Goal: Information Seeking & Learning: Learn about a topic

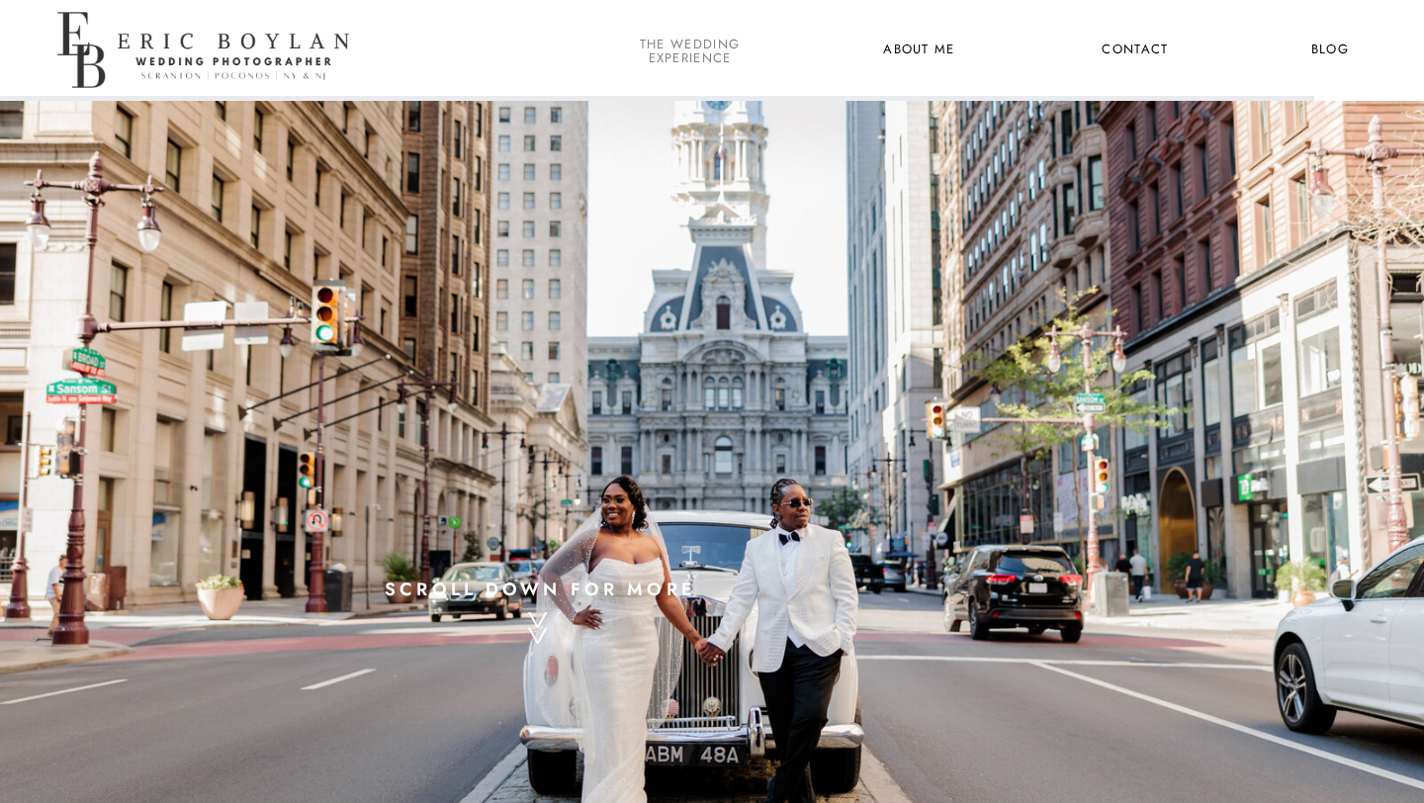
click at [677, 55] on nav "the wedding experience" at bounding box center [690, 51] width 108 height 26
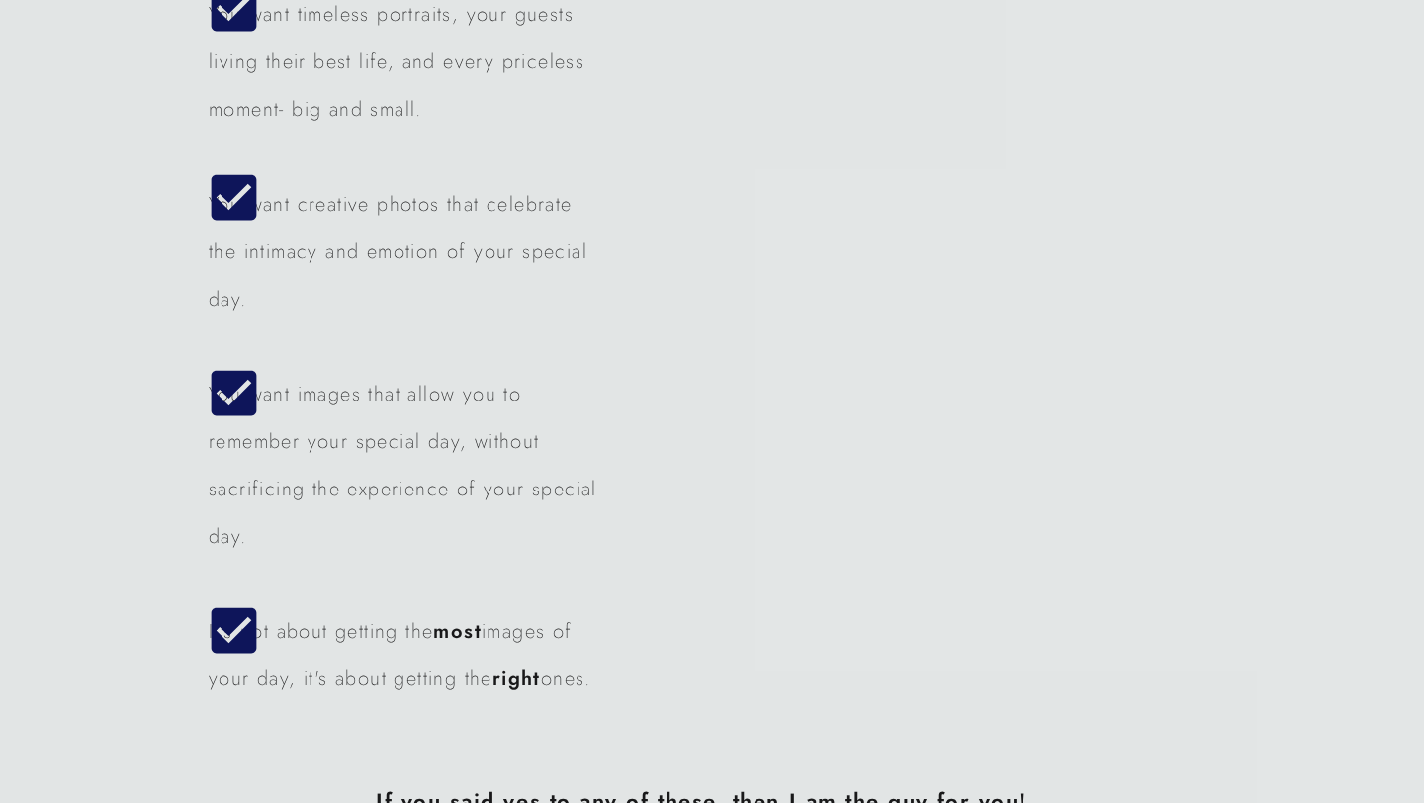
scroll to position [5148, 0]
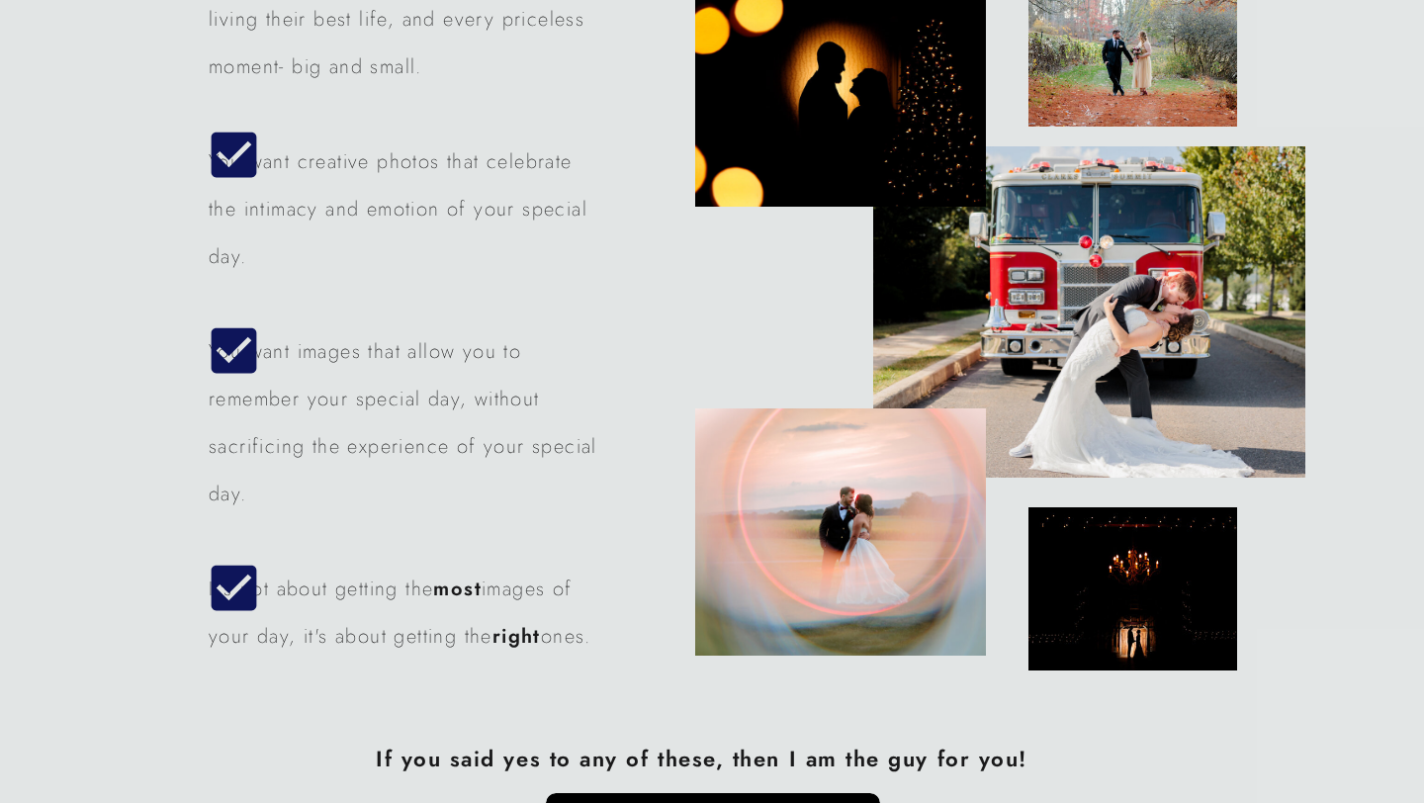
click at [210, 359] on icon at bounding box center [234, 350] width 60 height 62
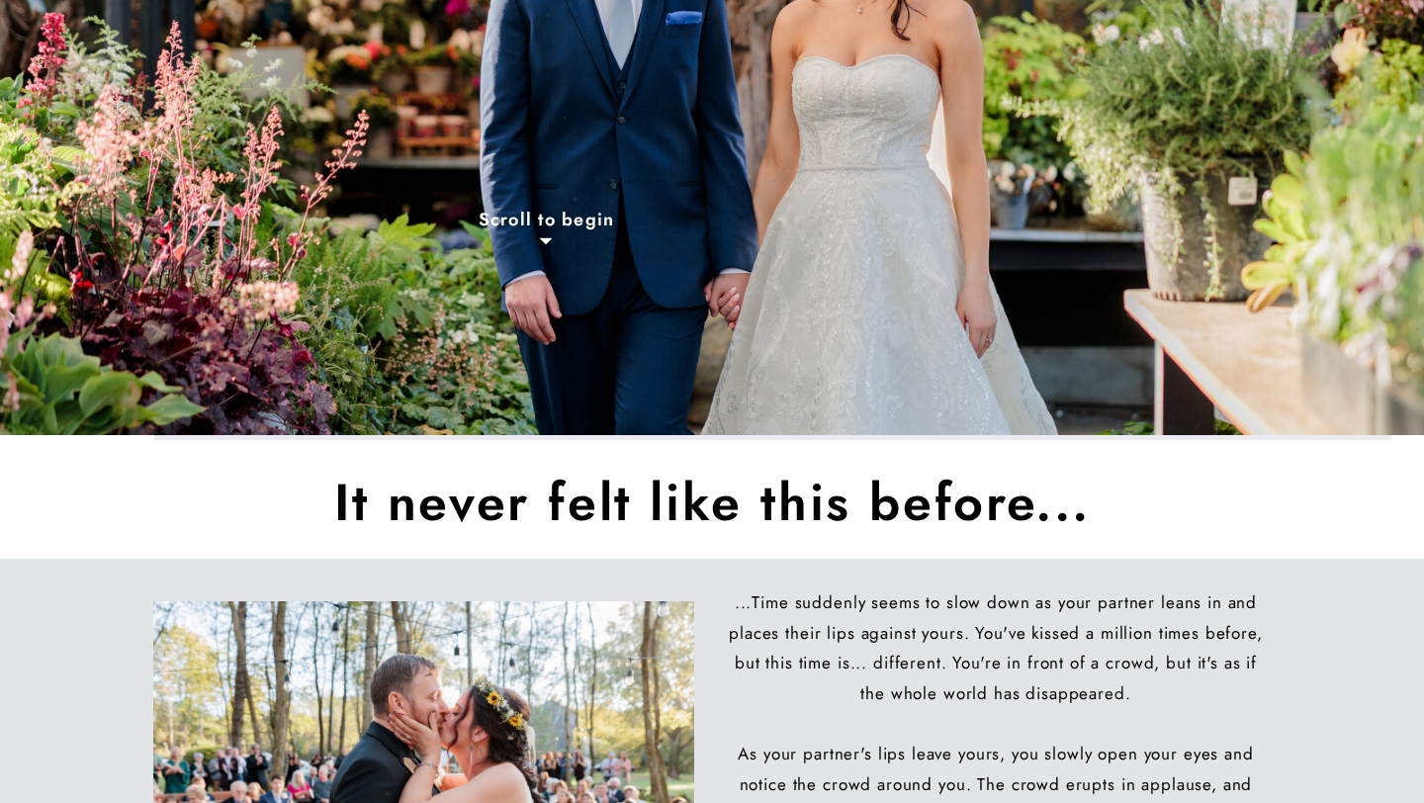
scroll to position [0, 0]
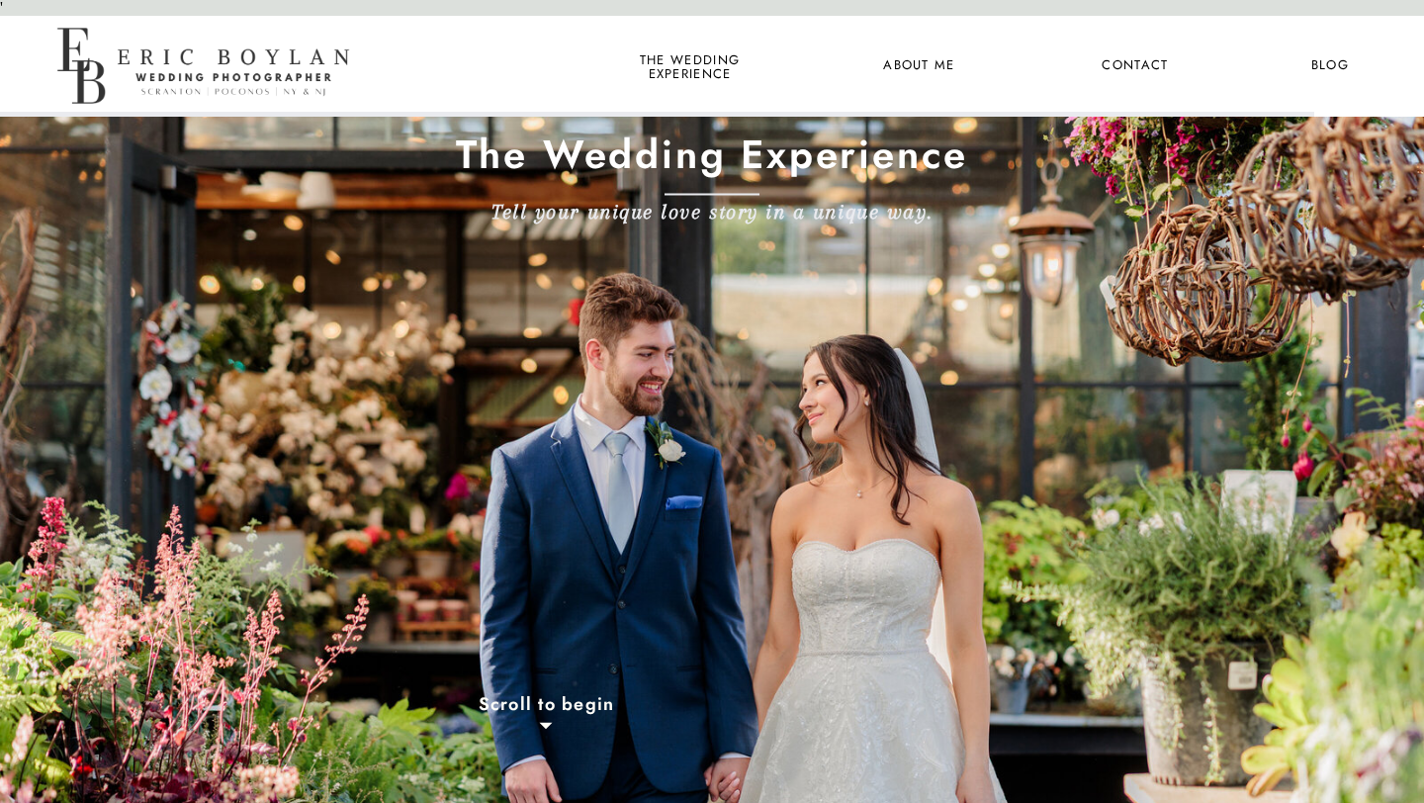
click at [904, 64] on nav "About Me" at bounding box center [919, 66] width 96 height 26
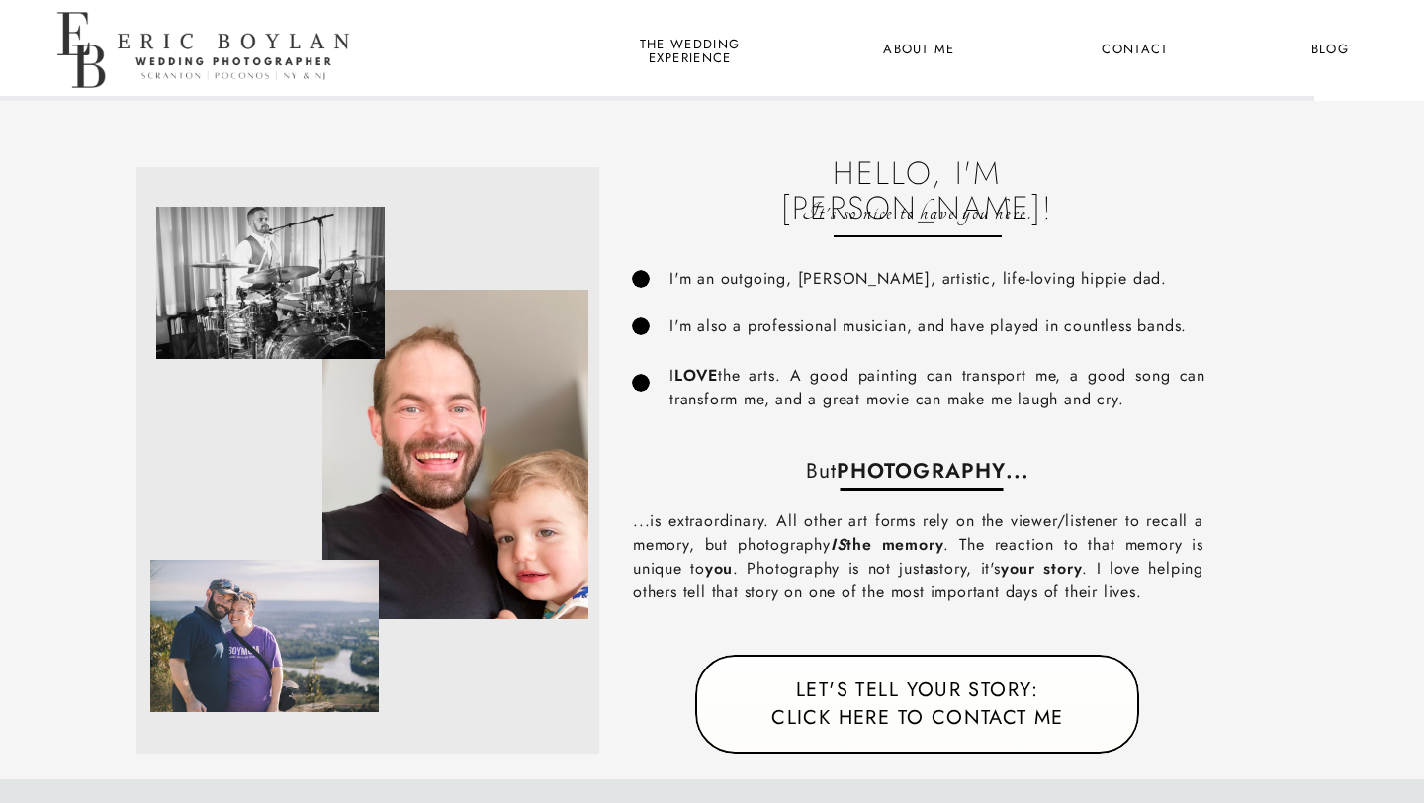
click at [684, 51] on nav "the wedding experience" at bounding box center [690, 51] width 108 height 26
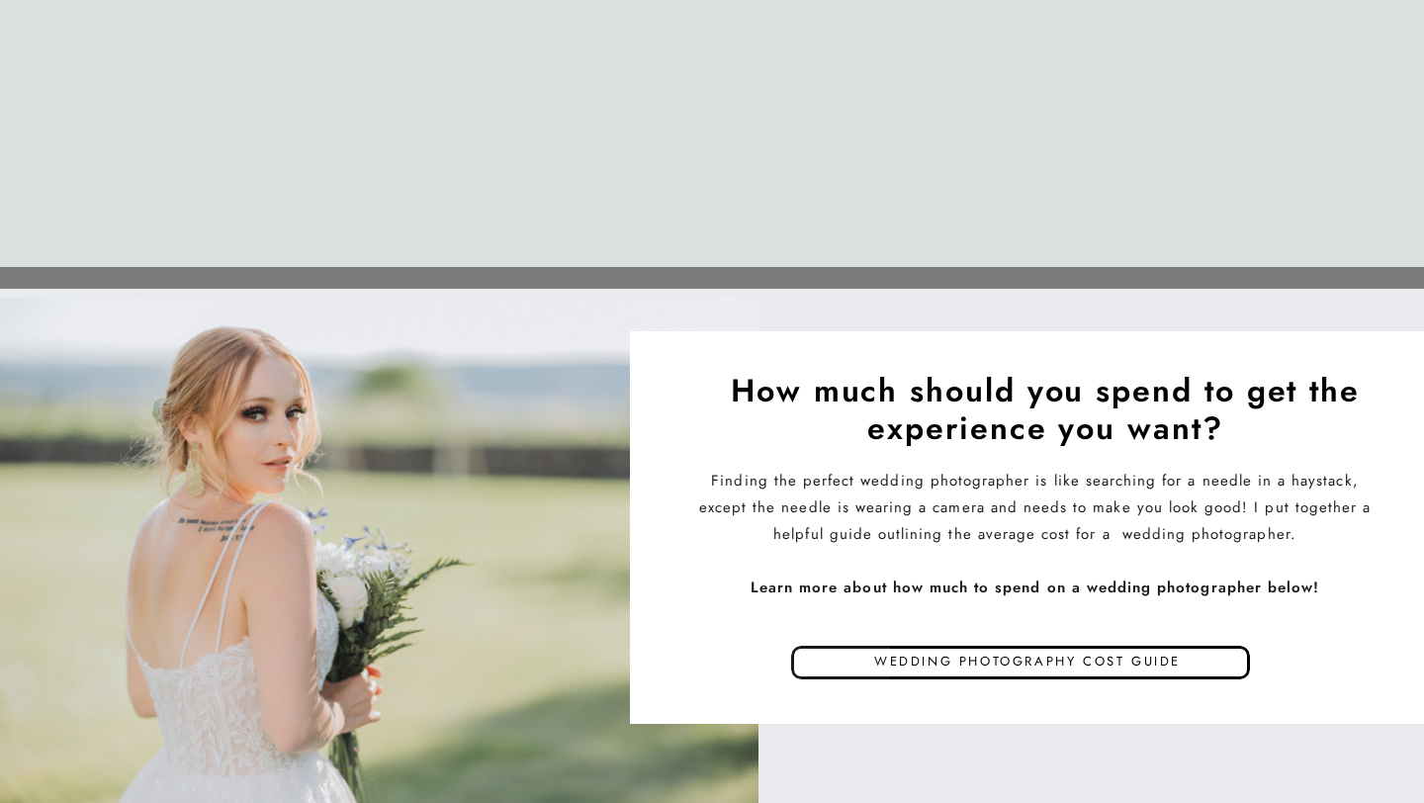
scroll to position [9588, 0]
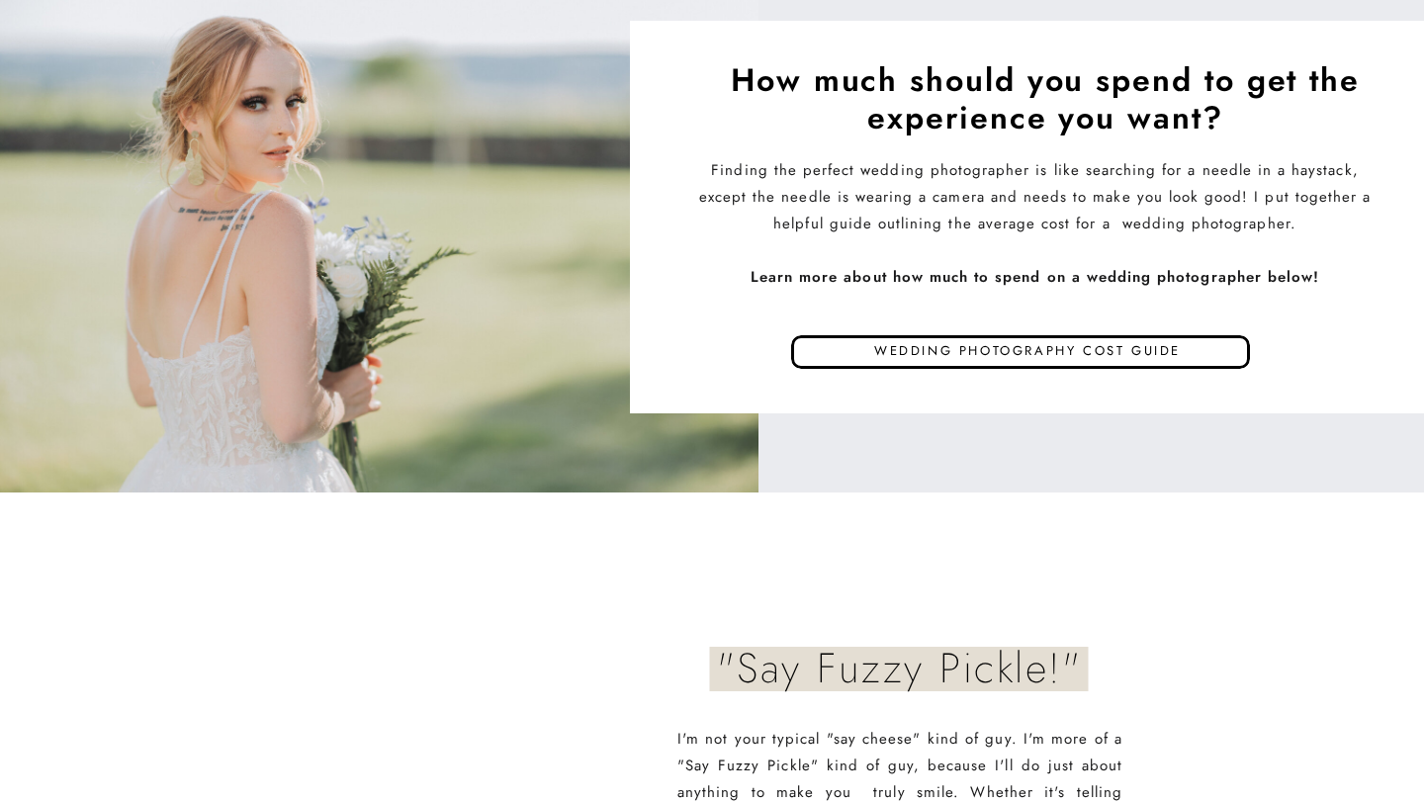
click at [834, 345] on div at bounding box center [791, 359] width 198 height 49
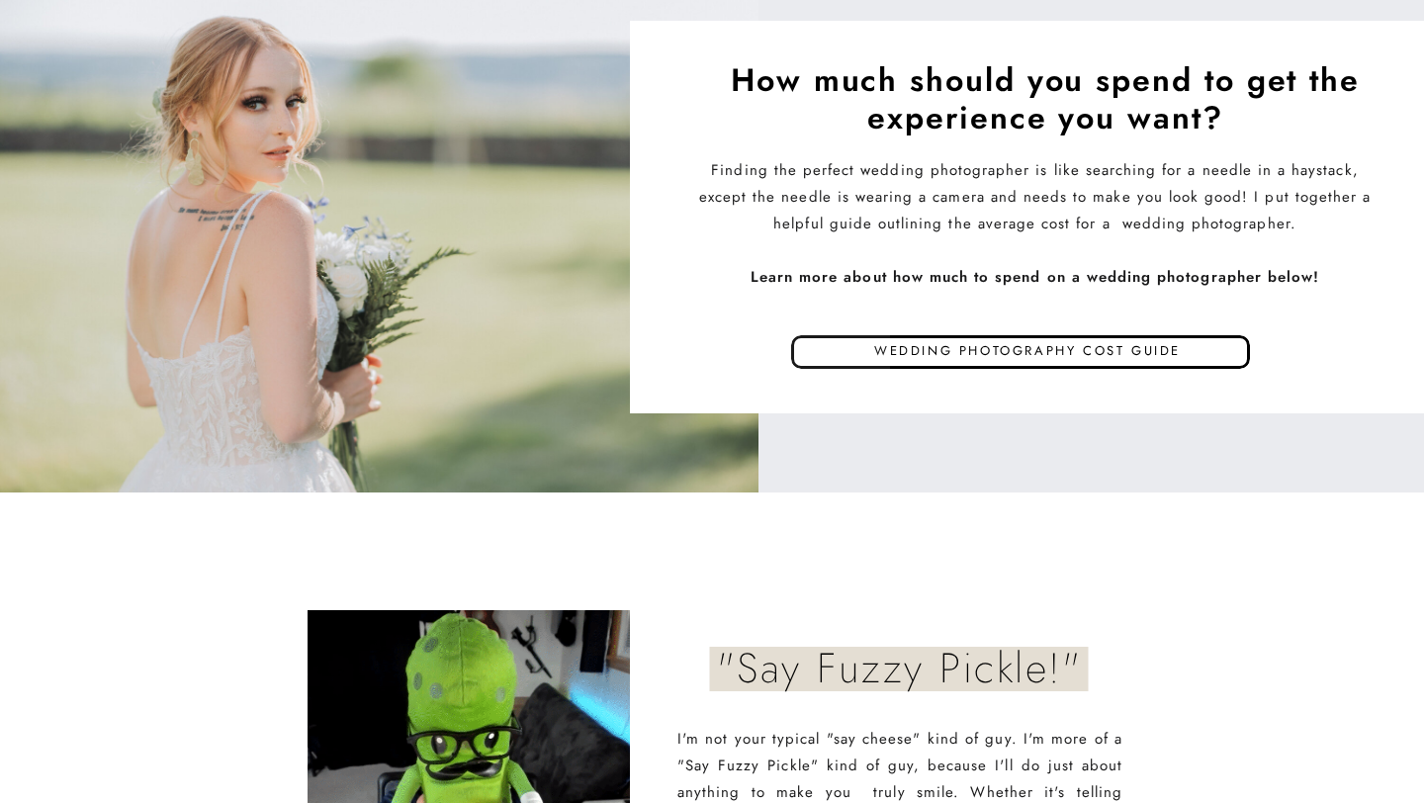
click at [932, 369] on div at bounding box center [1027, 217] width 794 height 393
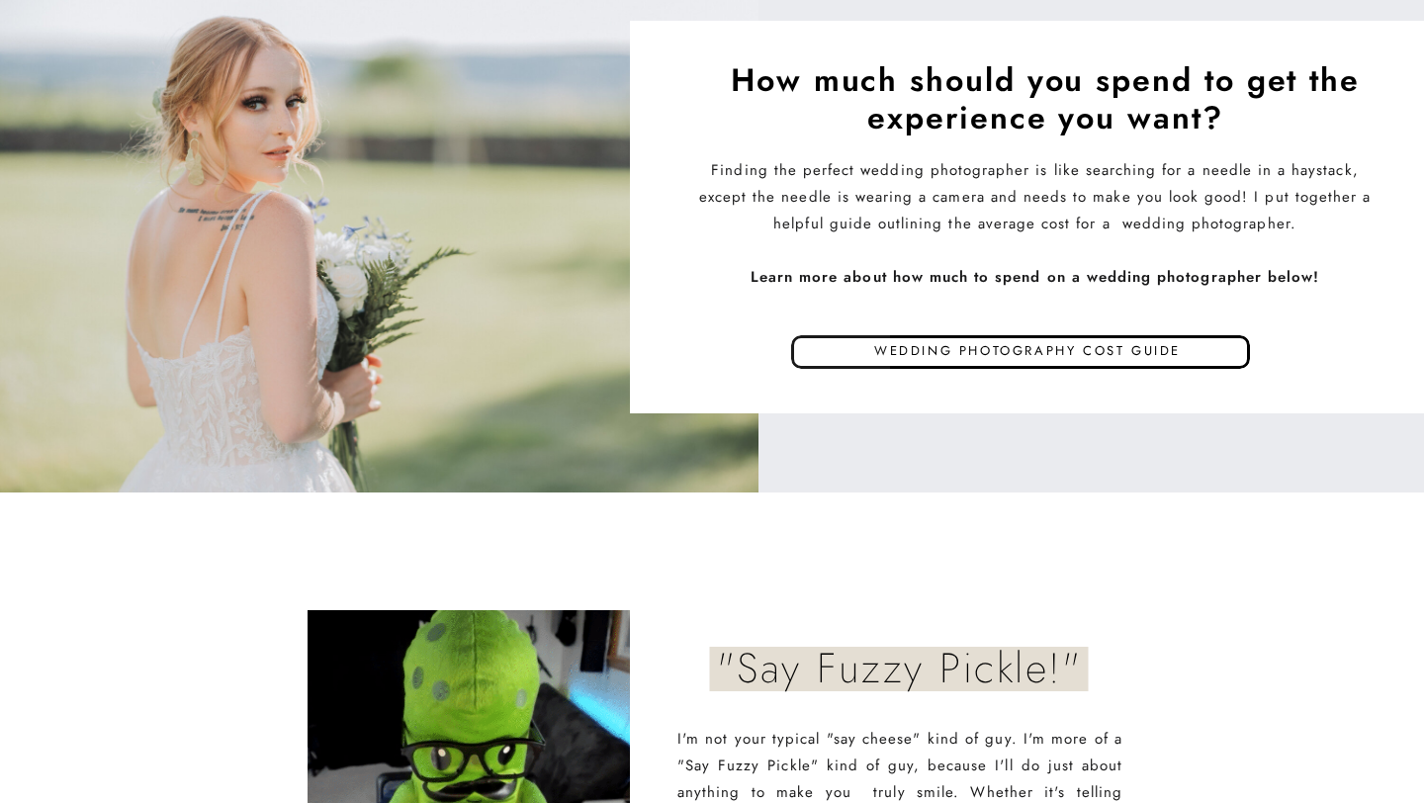
click at [931, 358] on p "Wedding photography cost guide" at bounding box center [1028, 354] width 564 height 30
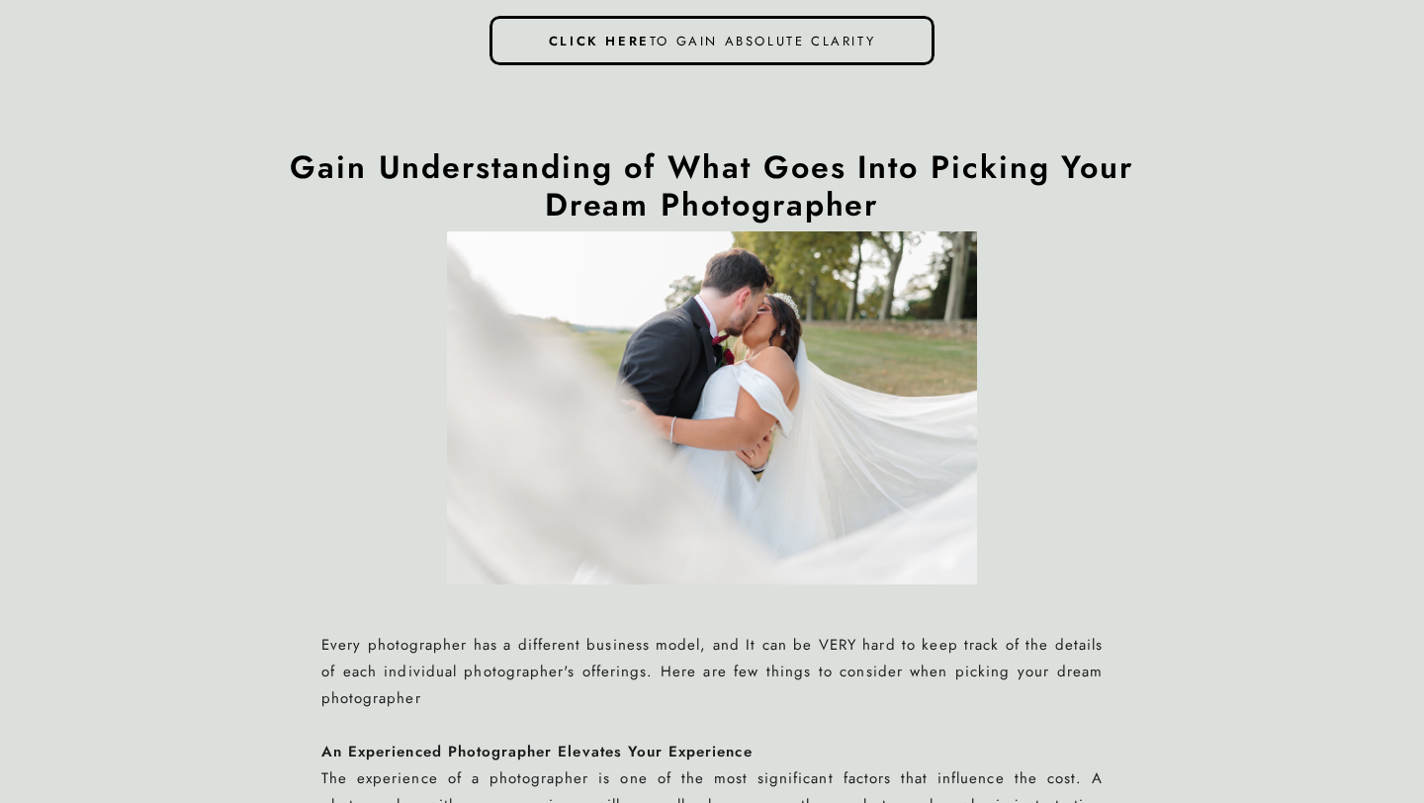
scroll to position [1618, 0]
